Goal: Task Accomplishment & Management: Manage account settings

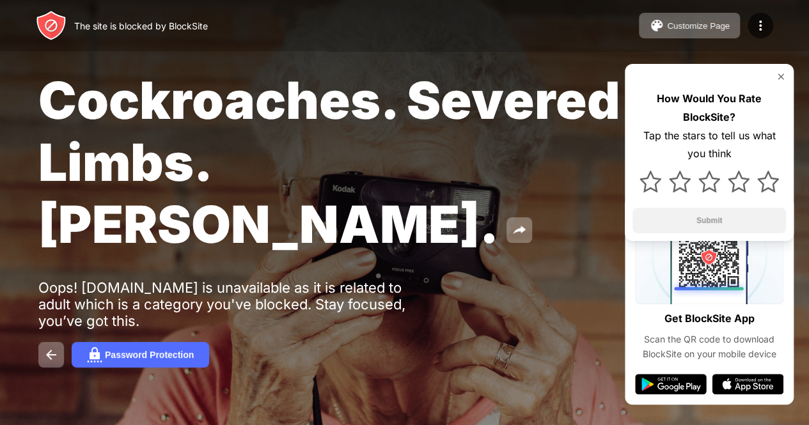
scroll to position [12, 0]
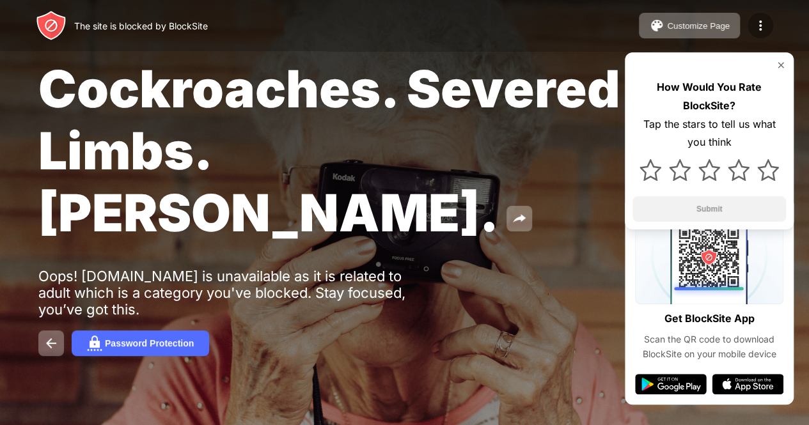
click at [759, 27] on img at bounding box center [759, 25] width 15 height 15
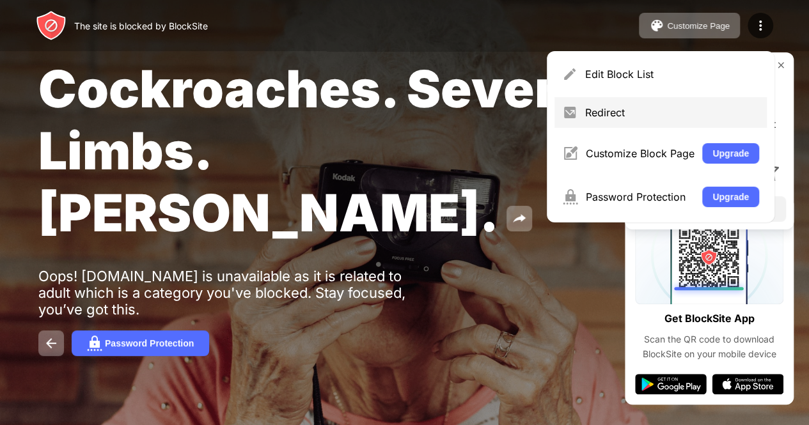
click at [616, 118] on div "Redirect" at bounding box center [672, 112] width 174 height 13
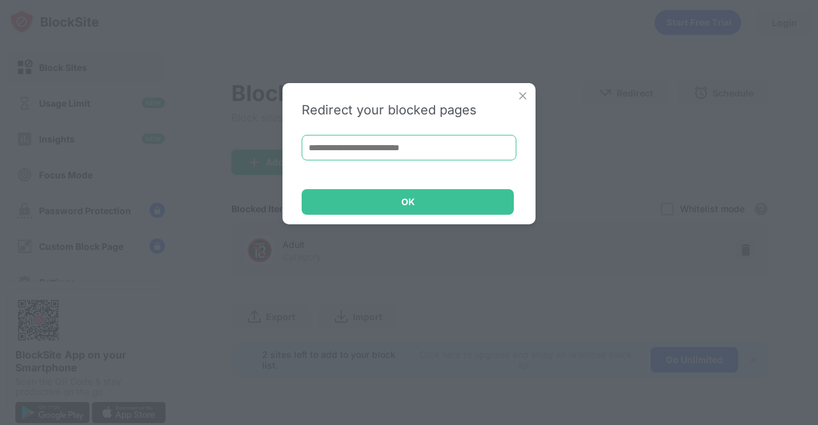
click at [451, 153] on input at bounding box center [409, 148] width 215 height 26
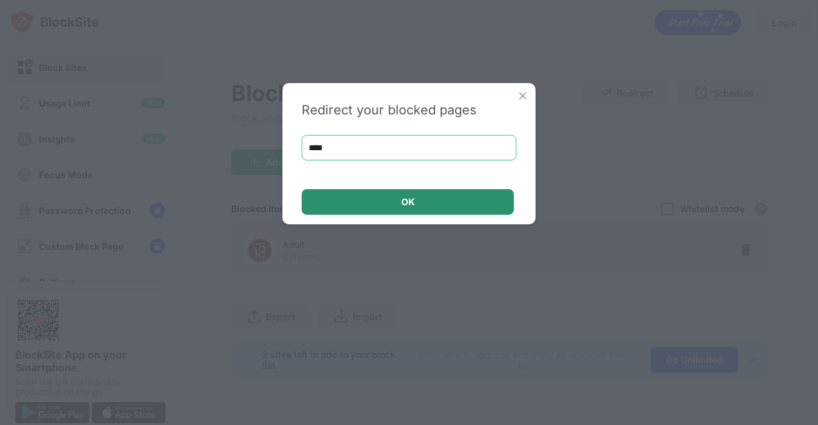
type input "****"
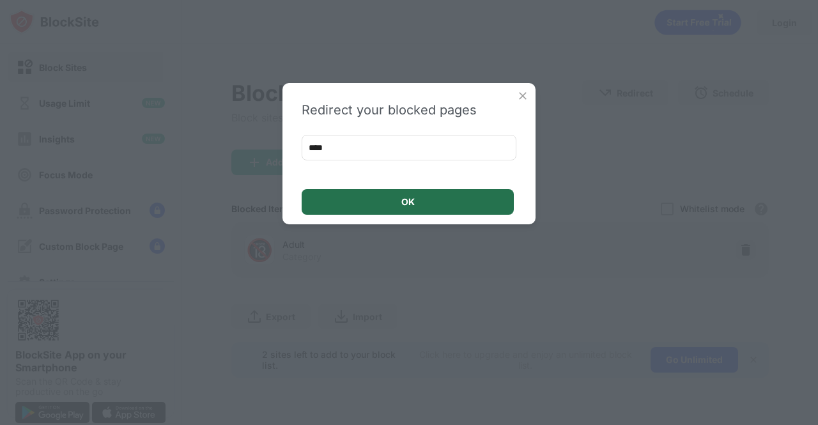
click at [444, 193] on div "OK" at bounding box center [408, 202] width 212 height 26
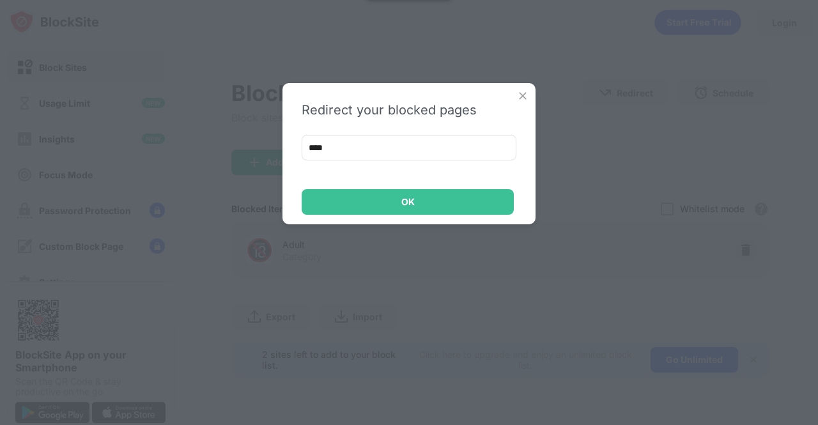
click at [522, 100] on img at bounding box center [522, 95] width 13 height 13
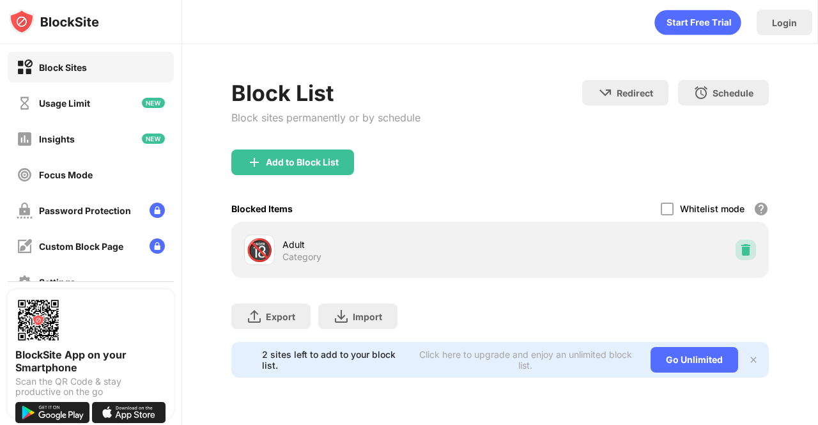
click at [740, 252] on img at bounding box center [746, 250] width 13 height 13
